Goal: Task Accomplishment & Management: Use online tool/utility

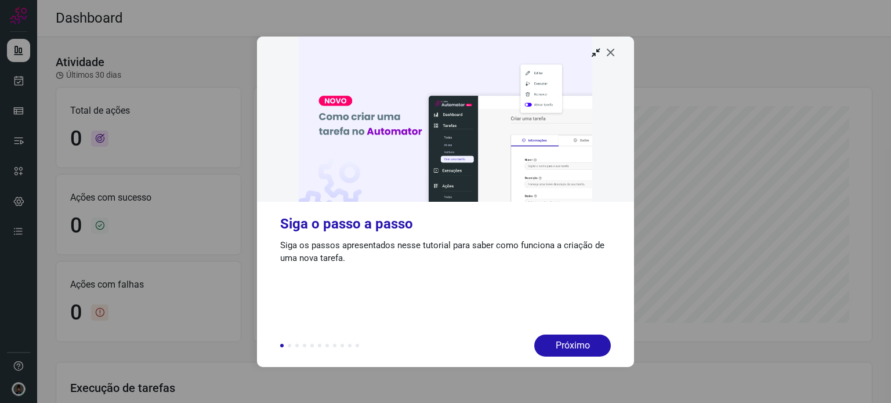
click at [613, 57] on icon at bounding box center [611, 52] width 12 height 12
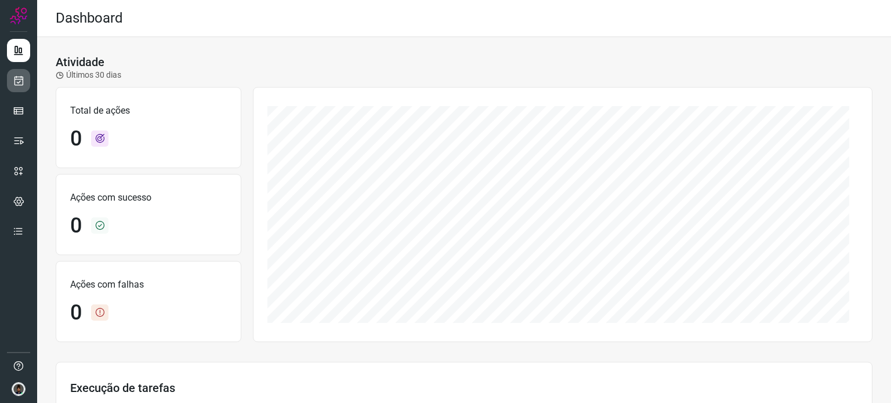
click at [20, 77] on icon at bounding box center [19, 81] width 12 height 12
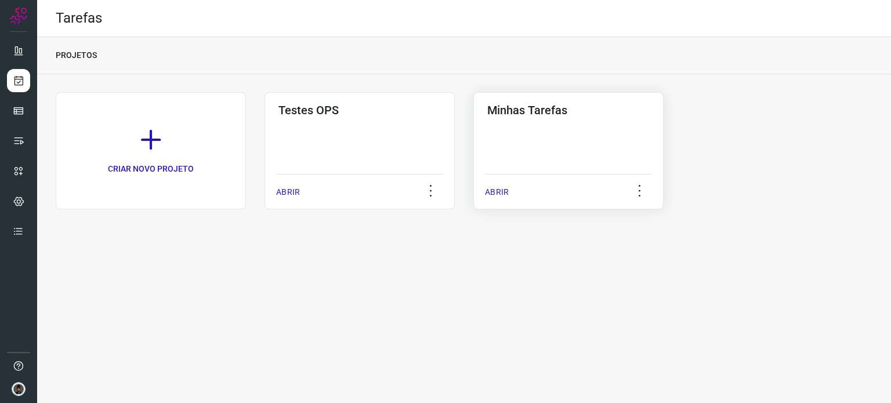
click at [526, 120] on div "Minhas Tarefas ABRIR" at bounding box center [569, 150] width 190 height 117
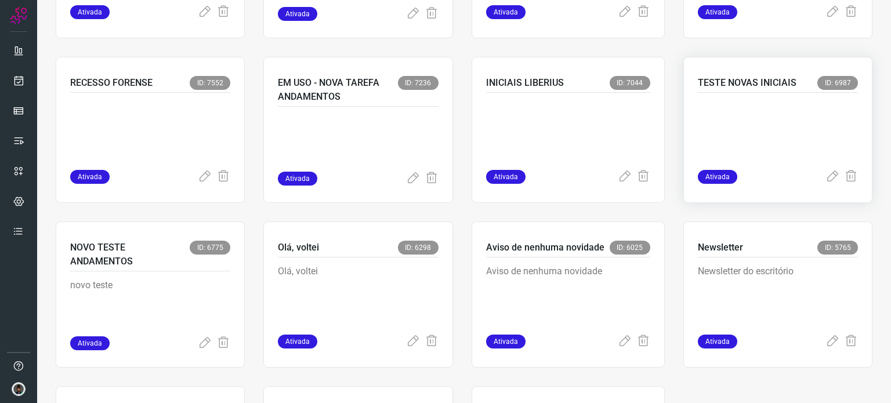
scroll to position [696, 0]
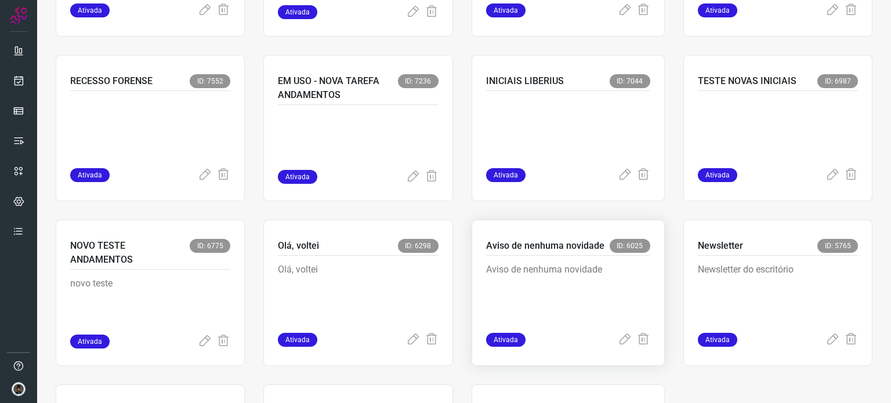
click at [563, 273] on p "Aviso de nenhuma novidade" at bounding box center [568, 292] width 164 height 58
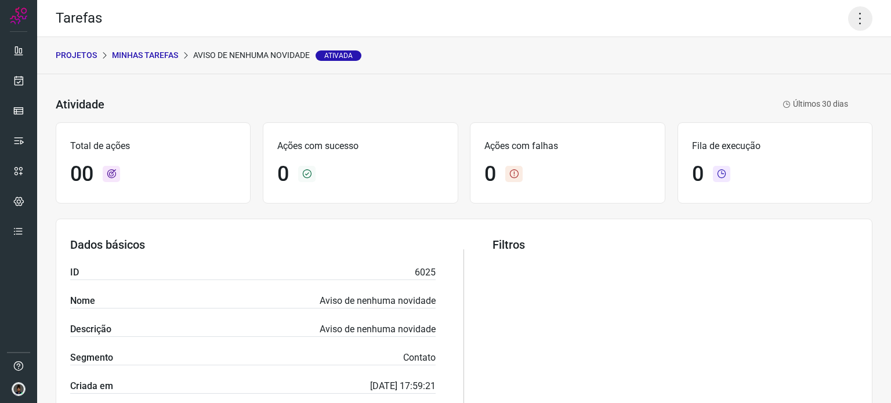
click at [849, 18] on icon at bounding box center [861, 18] width 24 height 24
click at [800, 78] on li "Executar" at bounding box center [811, 76] width 106 height 19
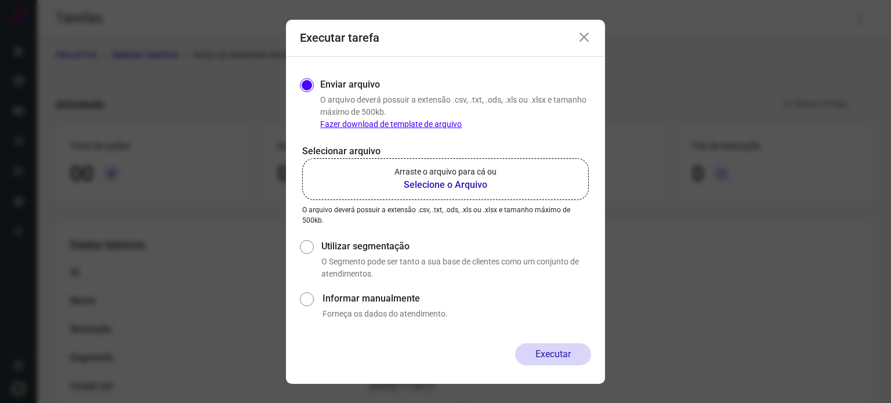
click at [446, 191] on b "Selecione o Arquivo" at bounding box center [446, 185] width 102 height 14
click at [0, 0] on input "Arraste o arquivo para cá ou Selecione o Arquivo" at bounding box center [0, 0] width 0 height 0
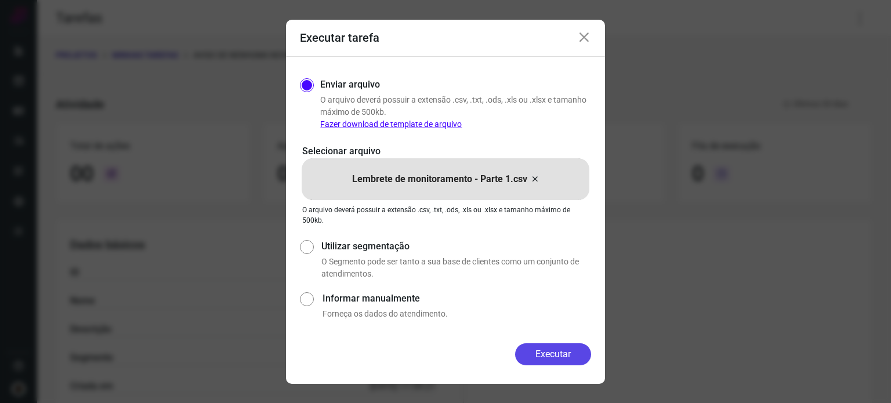
click at [558, 351] on button "Executar" at bounding box center [553, 355] width 76 height 22
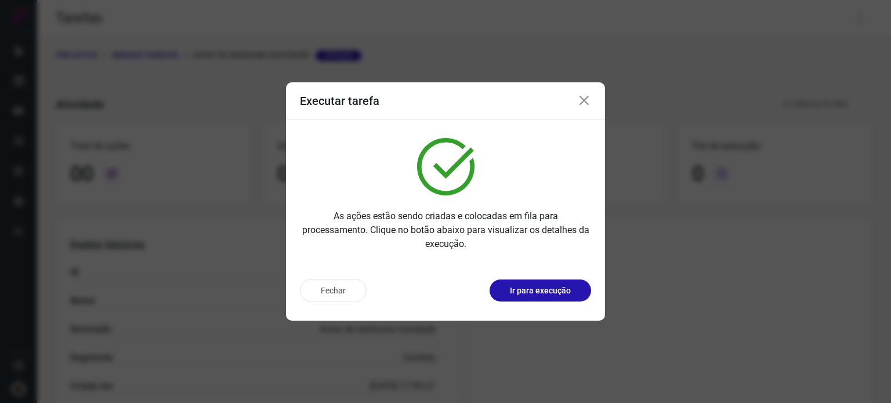
drag, startPoint x: 891, startPoint y: 181, endPoint x: 891, endPoint y: 107, distance: 73.7
click at [891, 181] on div "Executar tarefa As ações estão sendo criadas e colocadas em fila para processam…" at bounding box center [445, 201] width 891 height 403
click at [587, 99] on icon at bounding box center [584, 101] width 14 height 14
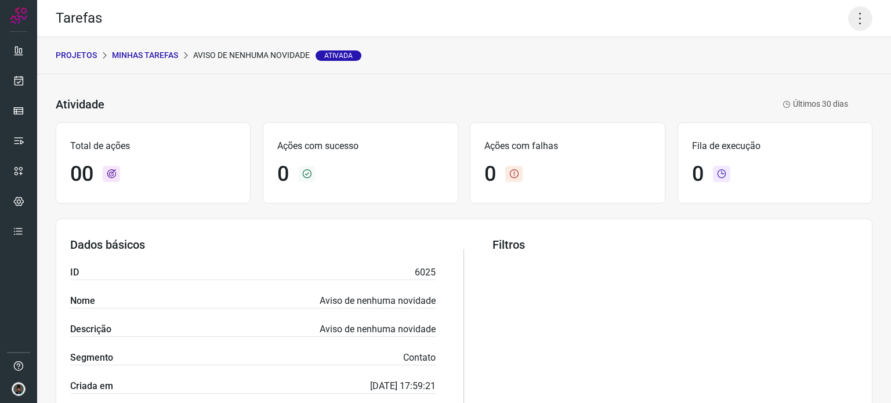
click at [851, 30] on icon at bounding box center [861, 18] width 24 height 24
click at [810, 76] on li "Executar" at bounding box center [811, 76] width 106 height 19
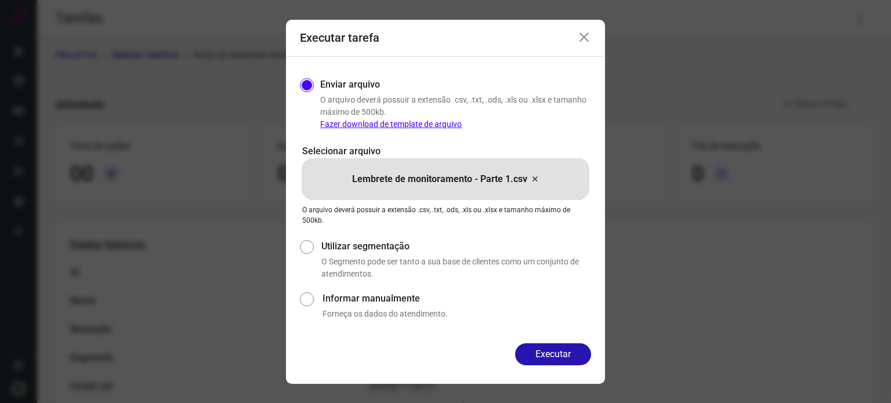
click at [534, 178] on icon at bounding box center [534, 179] width 9 height 14
click at [0, 0] on input "Lembrete de monitoramento - Parte 1.csv" at bounding box center [0, 0] width 0 height 0
click at [555, 357] on button "Executar" at bounding box center [553, 355] width 76 height 22
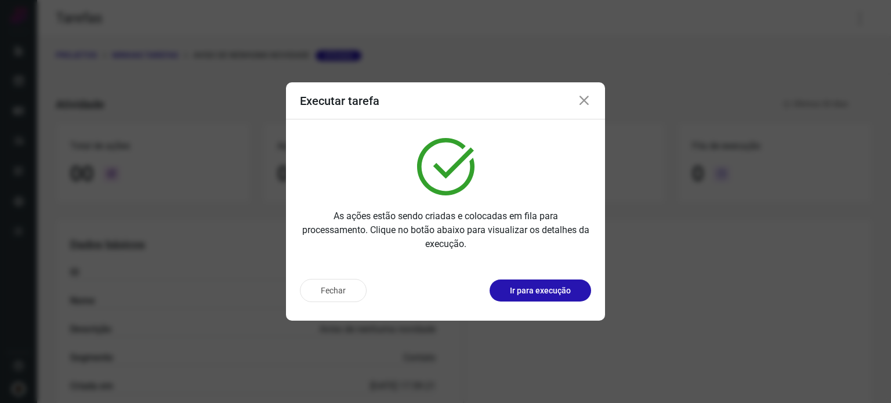
click at [583, 100] on icon at bounding box center [584, 101] width 14 height 14
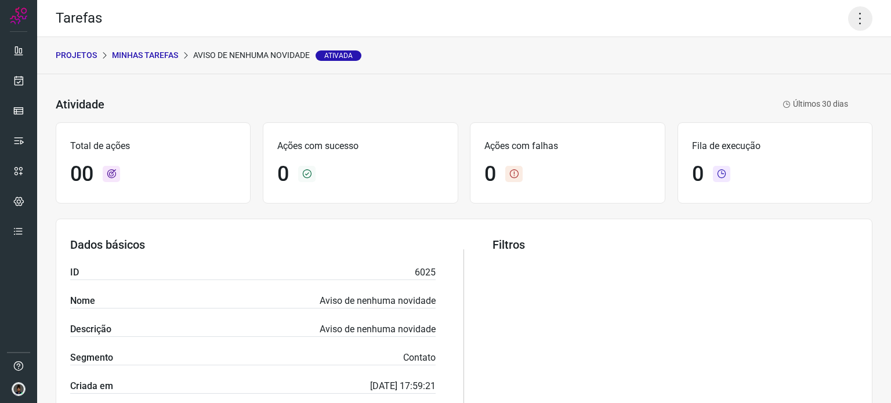
click at [850, 13] on icon at bounding box center [861, 18] width 24 height 24
click at [826, 75] on li "Executar" at bounding box center [811, 76] width 106 height 19
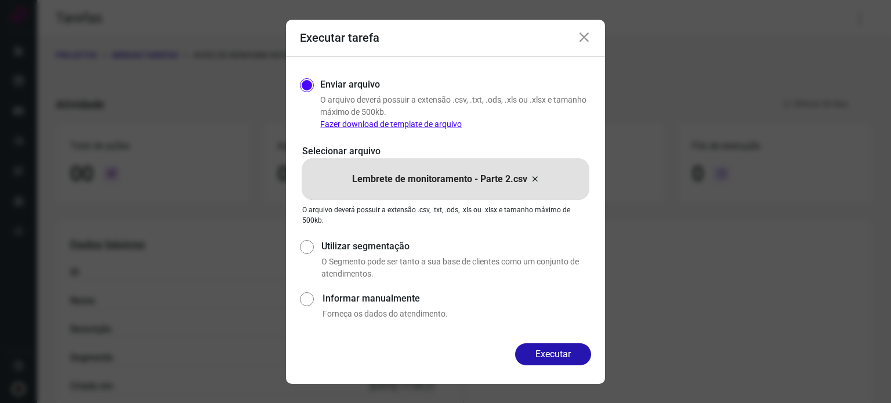
click at [534, 176] on icon at bounding box center [534, 179] width 9 height 14
click at [0, 0] on input "Lembrete de monitoramento - Parte 2.csv" at bounding box center [0, 0] width 0 height 0
click at [554, 352] on button "Executar" at bounding box center [553, 355] width 76 height 22
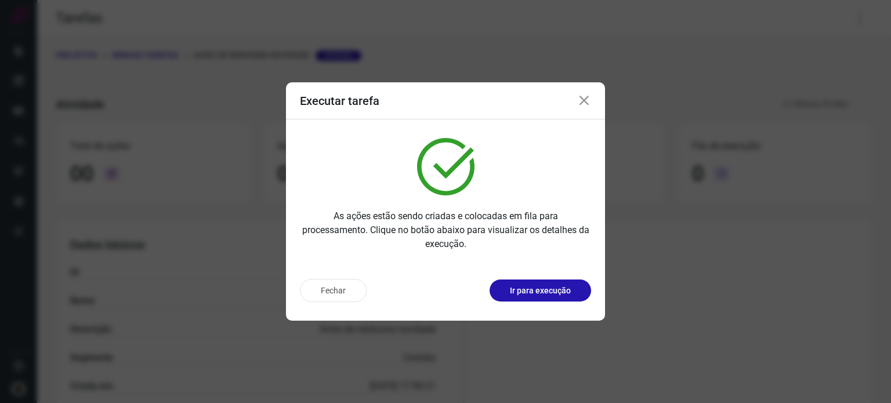
click at [867, 218] on div "Executar tarefa As ações estão sendo criadas e colocadas em fila para processam…" at bounding box center [445, 201] width 891 height 403
